Goal: Task Accomplishment & Management: Complete application form

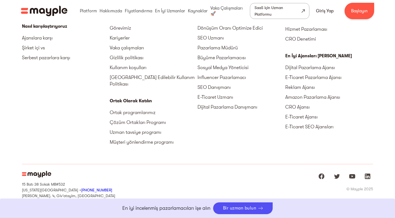
scroll to position [1804, 0]
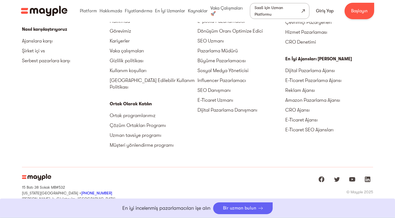
click at [236, 207] on div "Bir uzman bulun" at bounding box center [239, 208] width 33 height 5
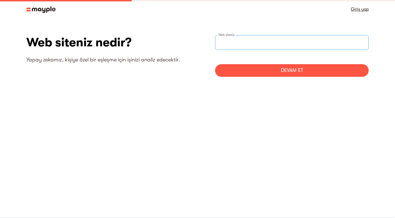
click at [245, 44] on input "web sitesiAdım" at bounding box center [292, 42] width 154 height 15
click at [245, 43] on input "www" at bounding box center [292, 42] width 154 height 15
type input "https://www.savvizo.com"
click at [278, 73] on div "DEVAM ET" at bounding box center [292, 70] width 154 height 13
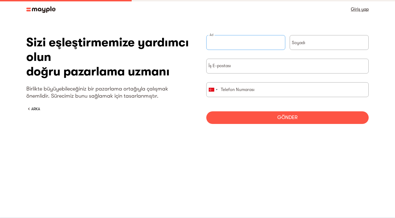
click at [258, 41] on input "KısaForm" at bounding box center [245, 42] width 79 height 15
click at [280, 44] on input "KısaForm" at bounding box center [245, 42] width 79 height 15
type input "Ahmet"
type input "Pekdemir"
type input "by__pekdemir@hotmail.com"
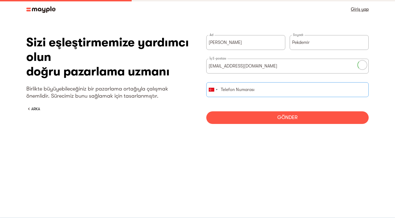
type input "5331641302"
click at [239, 68] on input "by__pekdemir@hotmail.com" at bounding box center [287, 66] width 162 height 15
type input "info@savvizo.com"
click at [299, 119] on div "GÖNDER" at bounding box center [287, 117] width 162 height 13
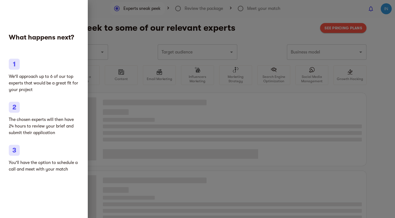
click at [210, 112] on div at bounding box center [197, 109] width 395 height 218
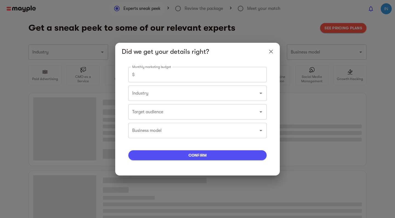
type input "Pet shops, food, and supplies"
type input "0"
type input "Pet shops, food, and supplies"
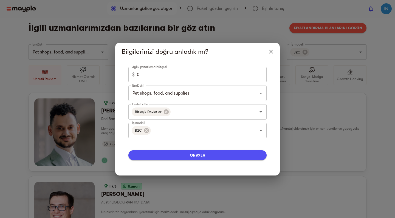
click at [222, 79] on input "0" at bounding box center [202, 74] width 130 height 15
click at [219, 74] on input "0" at bounding box center [202, 74] width 130 height 15
type input "100"
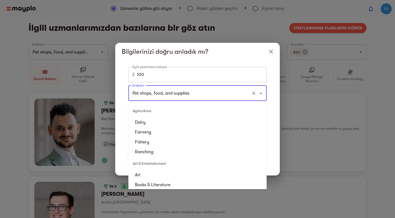
click at [244, 97] on input "Pet shops, food, and supplies" at bounding box center [190, 93] width 118 height 10
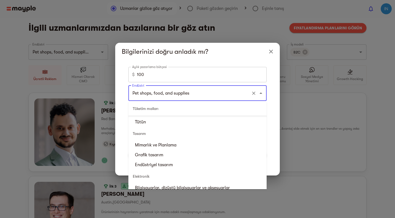
scroll to position [356, 0]
click at [227, 93] on input "Pet shops, food, and supplies" at bounding box center [190, 93] width 118 height 10
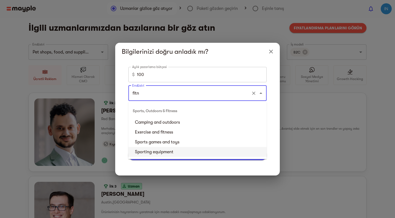
scroll to position [0, 0]
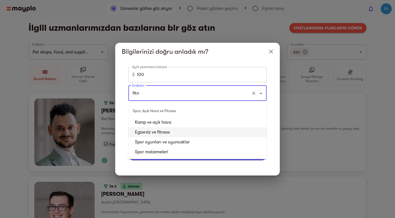
click at [172, 133] on li "Egzersiz ve fitness" at bounding box center [197, 132] width 138 height 10
type input "Exercise and fitness"
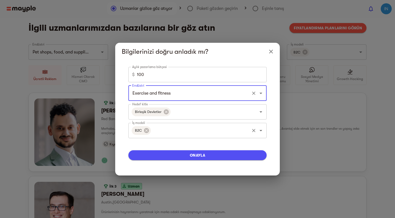
click at [263, 131] on icon "Açık" at bounding box center [261, 130] width 7 height 7
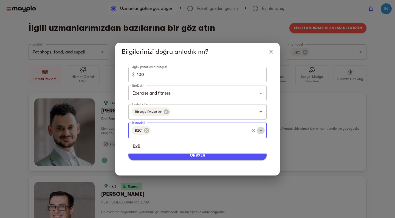
click at [263, 131] on icon "Close" at bounding box center [261, 130] width 7 height 7
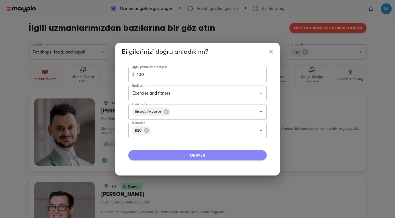
click at [231, 157] on span "ONAYLA" at bounding box center [197, 155] width 129 height 7
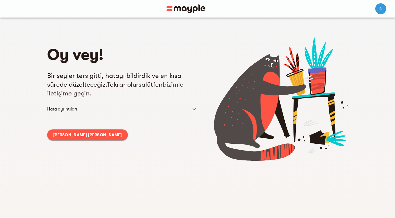
click at [75, 140] on div "Oy vey! Bir şeyler ters gitti, hatayı bildirdik ve en kısa sürede düzelteceğiz.…" at bounding box center [122, 136] width 150 height 198
click at [83, 132] on span "ANA SAYFAYA GERI DÖN" at bounding box center [87, 135] width 69 height 7
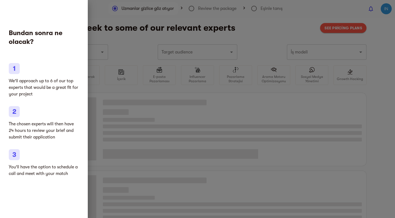
click at [196, 70] on div at bounding box center [197, 109] width 395 height 218
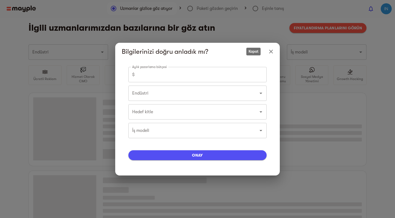
type input "Pet shops, food, and supplies"
type input "5000"
type input "Pet shops, food, and supplies"
click at [271, 52] on icon "Kapat" at bounding box center [271, 52] width 4 height 4
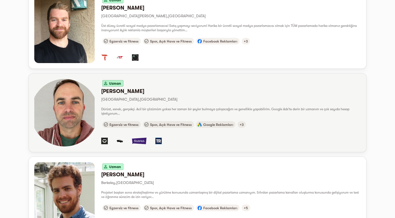
scroll to position [592, 0]
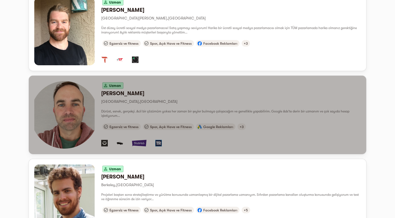
click at [120, 102] on p "Newburyport , Amerika Birleşik Devletleri" at bounding box center [230, 101] width 259 height 7
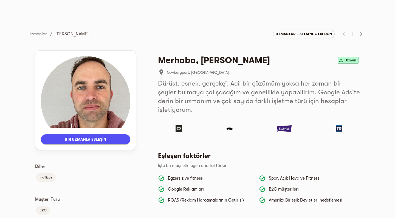
click at [120, 141] on span "BİR UZMANLA EŞLEŞİN" at bounding box center [85, 139] width 81 height 7
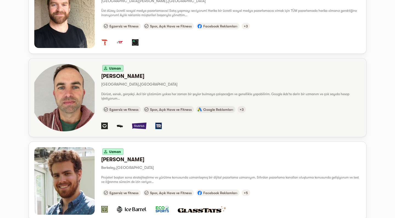
scroll to position [610, 0]
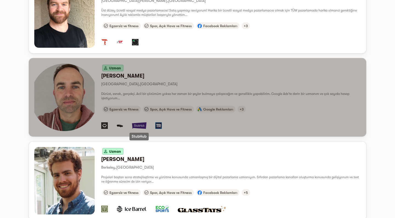
click at [143, 126] on img "button" at bounding box center [139, 125] width 15 height 7
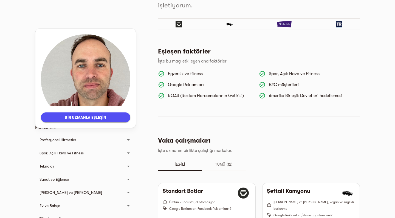
scroll to position [105, 0]
click at [127, 152] on icon at bounding box center [128, 153] width 7 height 7
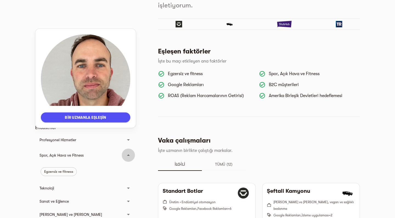
click at [127, 152] on icon at bounding box center [128, 155] width 7 height 7
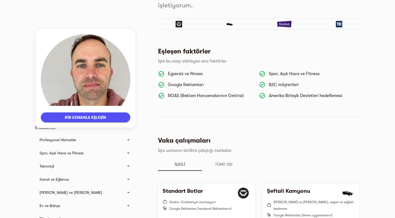
click at [230, 165] on span "TÜMÜ (12)" at bounding box center [223, 164] width 37 height 7
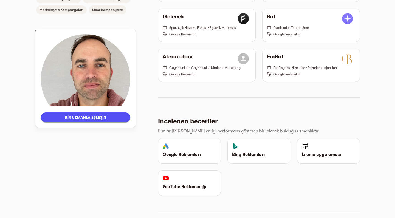
scroll to position [485, 0]
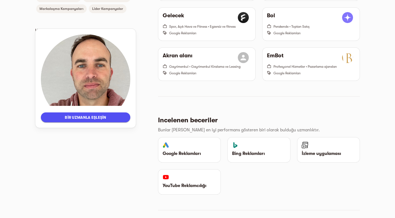
click at [209, 152] on p "Google Reklamları" at bounding box center [189, 153] width 53 height 7
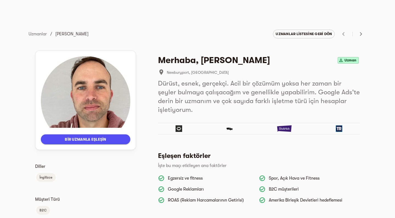
scroll to position [0, 0]
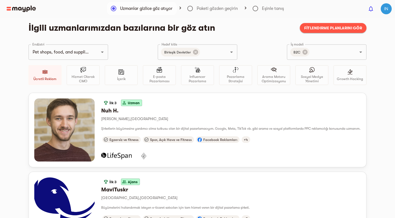
click at [10, 10] on img at bounding box center [21, 8] width 29 height 7
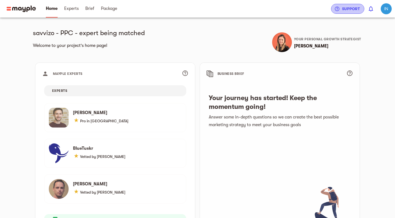
click at [357, 5] on span "Support" at bounding box center [347, 8] width 24 height 7
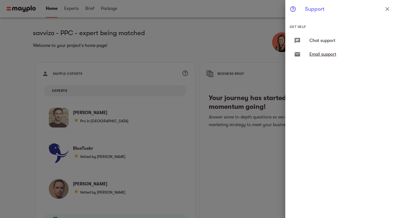
click at [322, 52] on span "Email support" at bounding box center [347, 54] width 77 height 7
